Goal: Information Seeking & Learning: Check status

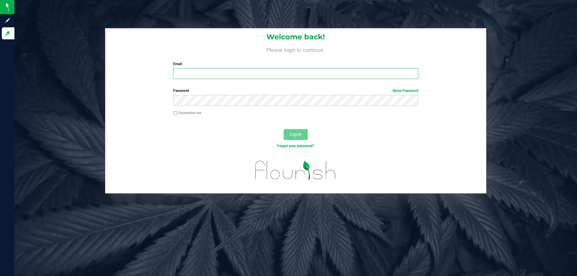
click at [195, 75] on input "Email" at bounding box center [295, 73] width 245 height 11
type input "[EMAIL_ADDRESS][DOMAIN_NAME]"
click at [284, 129] on button "Log In" at bounding box center [296, 134] width 24 height 11
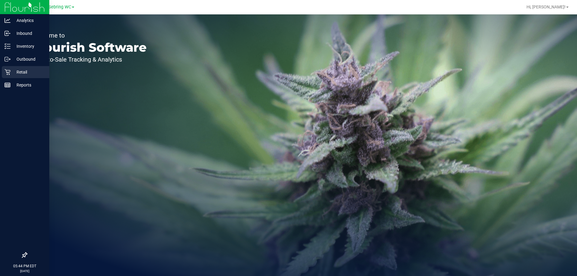
click at [12, 75] on p "Retail" at bounding box center [29, 72] width 36 height 7
click at [12, 74] on p "Retail" at bounding box center [29, 72] width 36 height 7
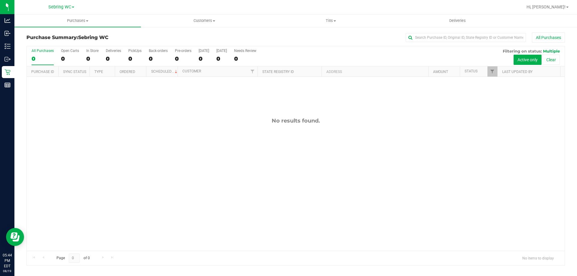
click at [228, 138] on div "No results found." at bounding box center [296, 184] width 538 height 215
click at [329, 22] on span "Tills" at bounding box center [331, 20] width 126 height 5
click at [315, 36] on li "Manage tills" at bounding box center [331, 36] width 127 height 7
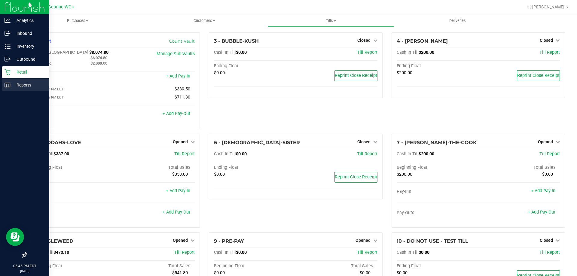
click at [4, 84] on div "Reports" at bounding box center [26, 85] width 48 height 12
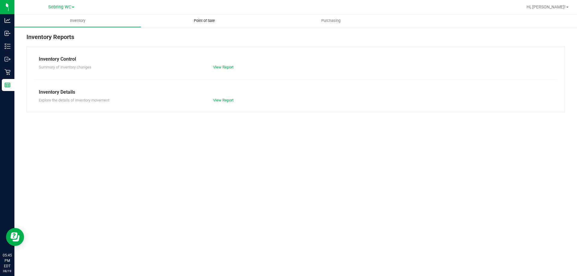
click at [196, 18] on uib-tab-heading "Point of Sale" at bounding box center [204, 21] width 126 height 12
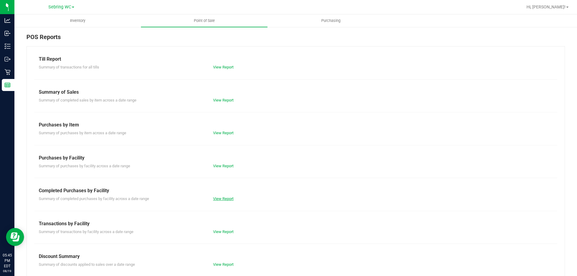
click at [224, 200] on link "View Report" at bounding box center [223, 199] width 20 height 5
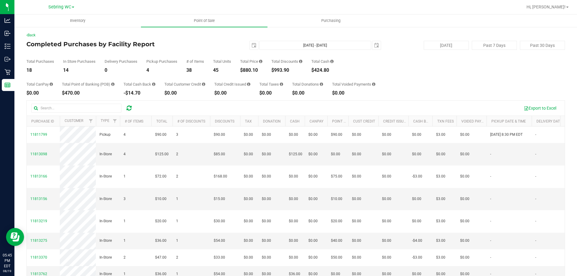
click at [199, 76] on div "Total CanPay $0.00 Total Point of Banking (POB) $470.00 Total Cash Back -$14.70…" at bounding box center [295, 84] width 539 height 23
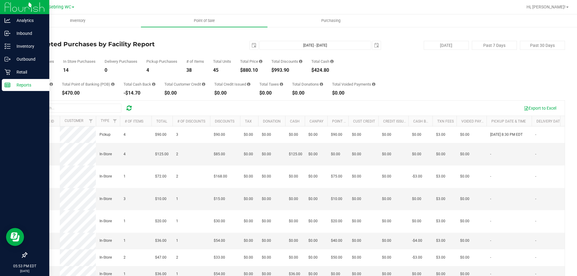
click at [8, 86] on icon at bounding box center [8, 85] width 6 height 6
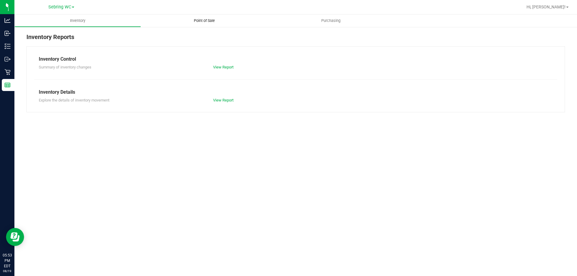
click at [206, 19] on span "Point of Sale" at bounding box center [204, 20] width 37 height 5
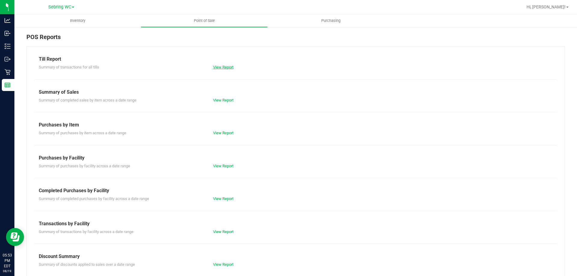
click at [217, 67] on link "View Report" at bounding box center [223, 67] width 20 height 5
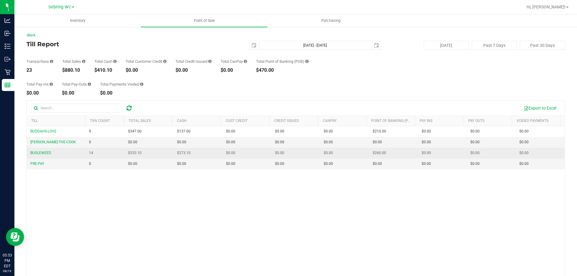
click at [194, 152] on td "$273.10" at bounding box center [198, 153] width 49 height 11
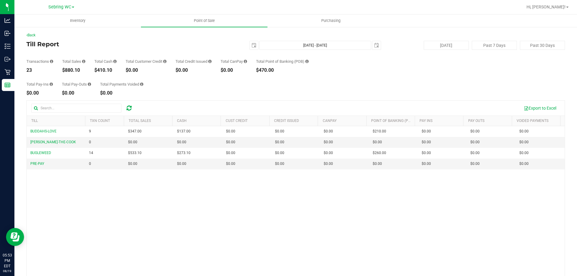
click at [196, 195] on div "BUDDAHS-LOVE 9 $347.00 $137.00 $0.00 $0.00 $0.00 $0.00 $0.00 $210.00 $0.00 $0.0…" at bounding box center [296, 213] width 538 height 174
click at [220, 204] on div "BUDDAHS-LOVE 9 $347.00 $137.00 $0.00 $0.00 $0.00 $0.00 $0.00 $210.00 $0.00 $0.0…" at bounding box center [296, 213] width 538 height 174
click at [219, 71] on div "Transactions 23 Total Sales $880.10 Total Cash $410.10 Total Customer Credit $0…" at bounding box center [295, 61] width 539 height 23
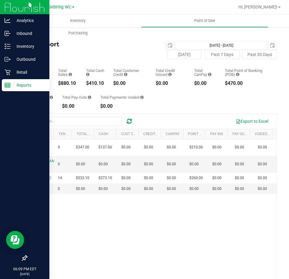
click at [6, 81] on div "Reports" at bounding box center [26, 85] width 48 height 12
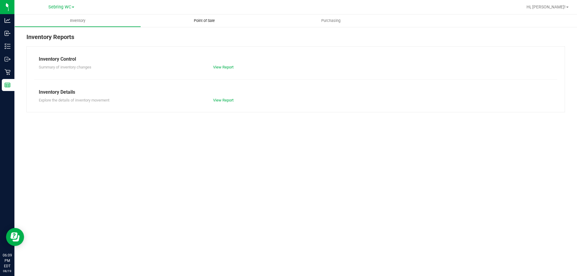
click at [198, 25] on uib-tab-heading "Point of Sale" at bounding box center [204, 20] width 127 height 13
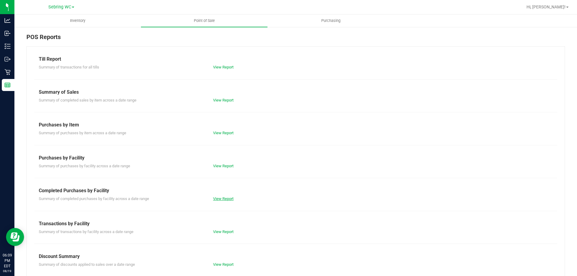
click at [218, 200] on link "View Report" at bounding box center [223, 199] width 20 height 5
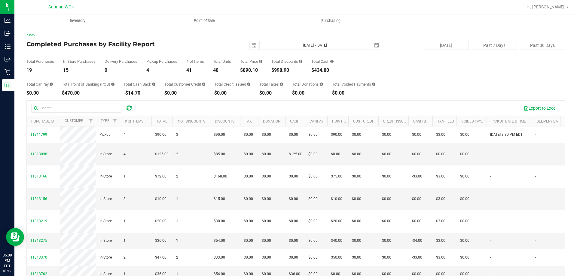
click at [532, 109] on button "Export to Excel" at bounding box center [540, 108] width 40 height 10
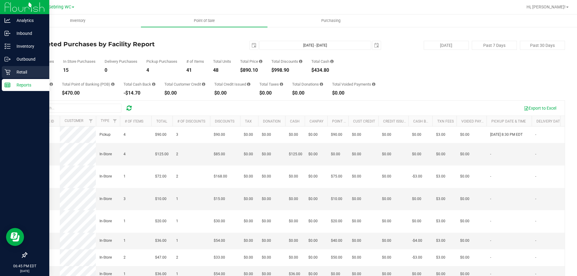
click at [14, 73] on p "Retail" at bounding box center [29, 72] width 36 height 7
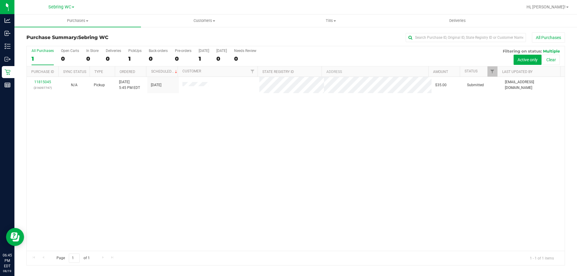
click at [262, 137] on div "11815045 (316097747) N/A Pickup [DATE] 5:45 PM EDT 8/19/2025 $35.00 Submitted […" at bounding box center [296, 164] width 538 height 174
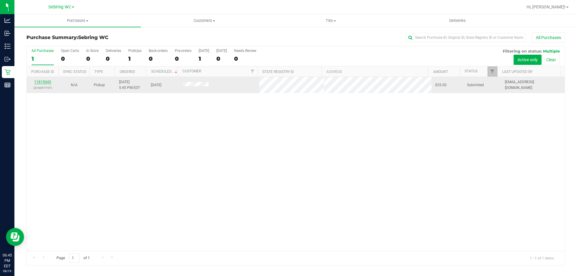
click at [45, 82] on link "11815045" at bounding box center [42, 82] width 17 height 4
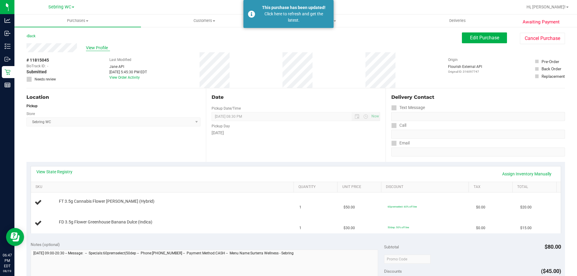
click at [92, 50] on span "View Profile" at bounding box center [98, 48] width 24 height 6
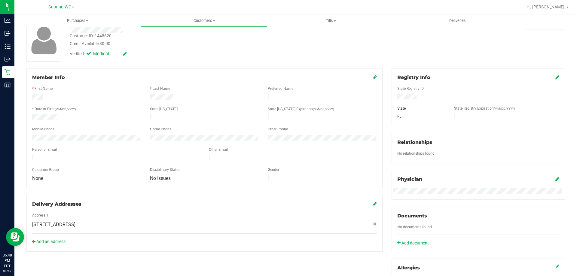
scroll to position [30, 0]
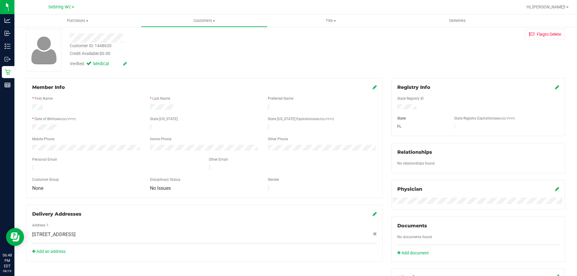
click at [373, 89] on icon at bounding box center [375, 87] width 4 height 5
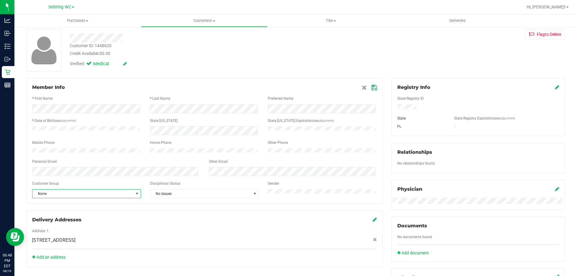
click at [97, 198] on span "None" at bounding box center [82, 194] width 101 height 8
click at [45, 243] on li "SNAP" at bounding box center [85, 240] width 107 height 9
click at [372, 90] on icon at bounding box center [374, 87] width 5 height 5
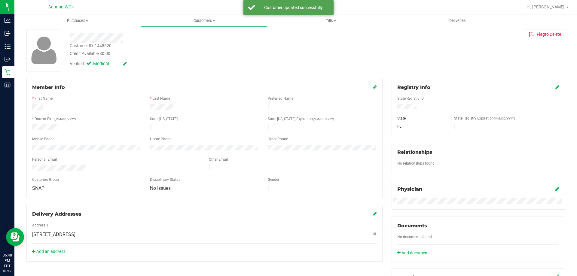
scroll to position [0, 0]
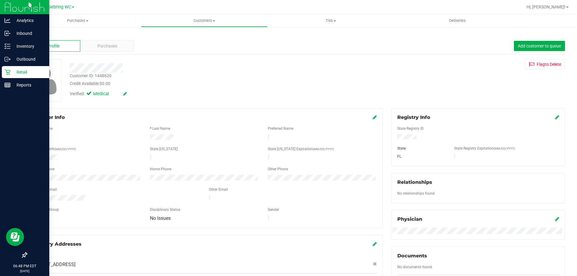
click at [10, 74] on icon at bounding box center [8, 72] width 6 height 6
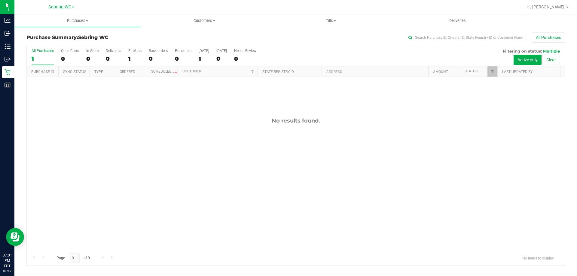
click at [160, 156] on div "No results found." at bounding box center [296, 184] width 538 height 215
click at [216, 184] on div "No results found." at bounding box center [296, 184] width 538 height 215
click at [149, 174] on div "No results found." at bounding box center [296, 184] width 538 height 215
click at [220, 144] on div "No results found." at bounding box center [296, 184] width 538 height 215
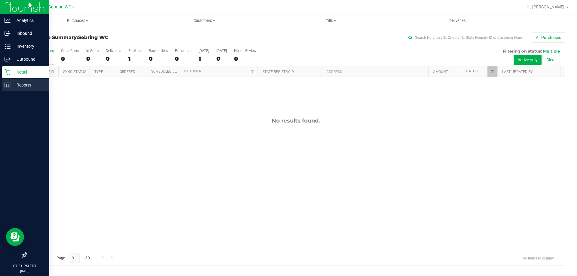
click at [7, 87] on icon at bounding box center [8, 85] width 6 height 6
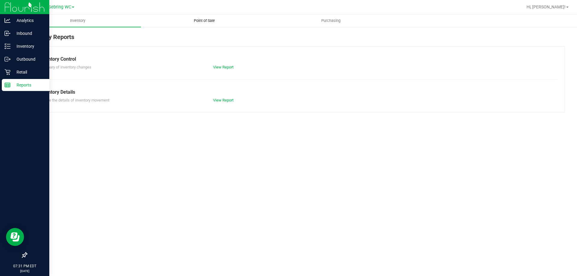
click at [202, 17] on uib-tab-heading "Point of Sale" at bounding box center [204, 21] width 126 height 12
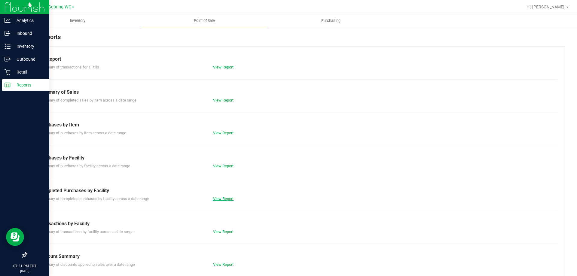
click at [229, 201] on link "View Report" at bounding box center [223, 199] width 20 height 5
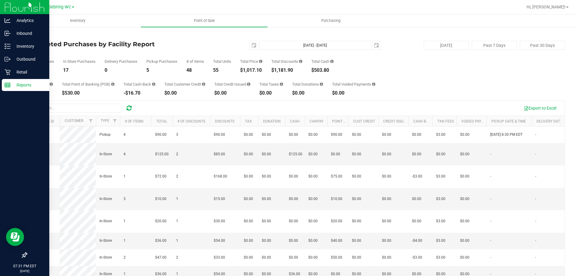
click at [219, 76] on div "Total CanPay $0.00 Total Point of Banking (POB) $530.00 Total Cash Back -$16.70…" at bounding box center [295, 84] width 539 height 23
click at [9, 84] on icon at bounding box center [8, 85] width 6 height 6
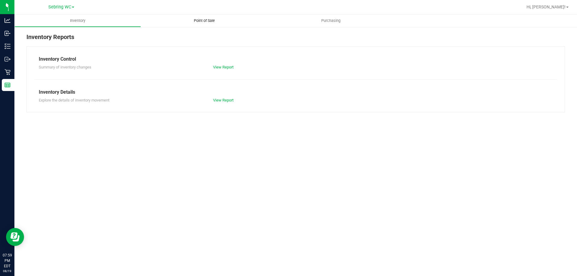
click at [199, 19] on span "Point of Sale" at bounding box center [204, 20] width 37 height 5
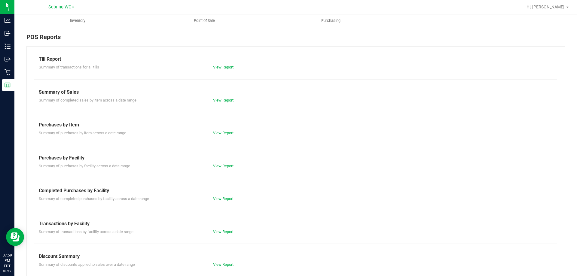
click at [231, 67] on link "View Report" at bounding box center [223, 67] width 20 height 5
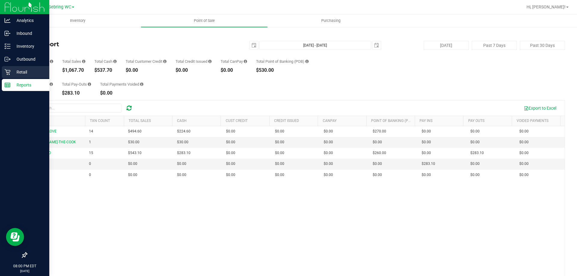
click at [14, 73] on p "Retail" at bounding box center [29, 72] width 36 height 7
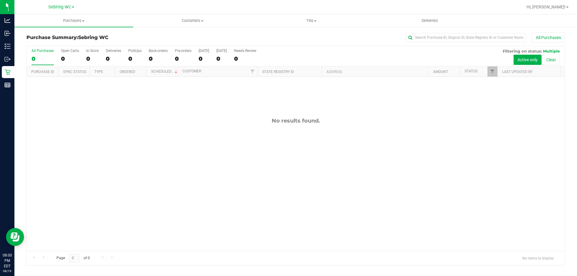
click at [552, 43] on div "Purchase Summary: [PERSON_NAME] All Purchases" at bounding box center [295, 38] width 539 height 13
click at [547, 40] on button "All Purchases" at bounding box center [548, 37] width 33 height 10
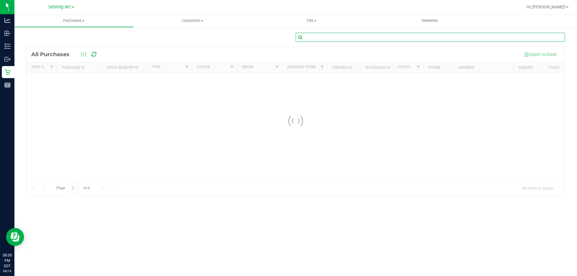
click at [327, 35] on input "text" at bounding box center [430, 37] width 269 height 9
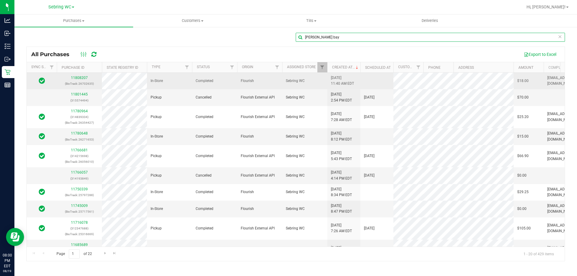
type input "[PERSON_NAME] bay"
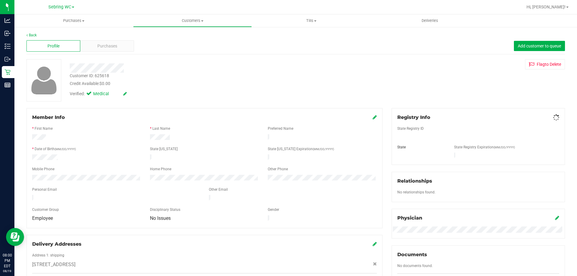
click at [121, 53] on div "Profile Purchases Add customer to queue" at bounding box center [295, 46] width 539 height 17
click at [120, 50] on div "Purchases" at bounding box center [107, 45] width 54 height 11
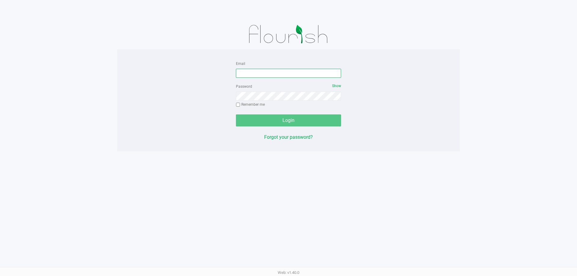
click at [246, 71] on input "Email" at bounding box center [288, 73] width 105 height 9
type input "[EMAIL_ADDRESS][DOMAIN_NAME]"
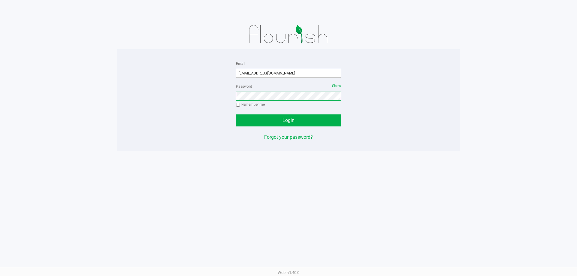
click at [236, 115] on button "Login" at bounding box center [288, 121] width 105 height 12
